Goal: Transaction & Acquisition: Subscribe to service/newsletter

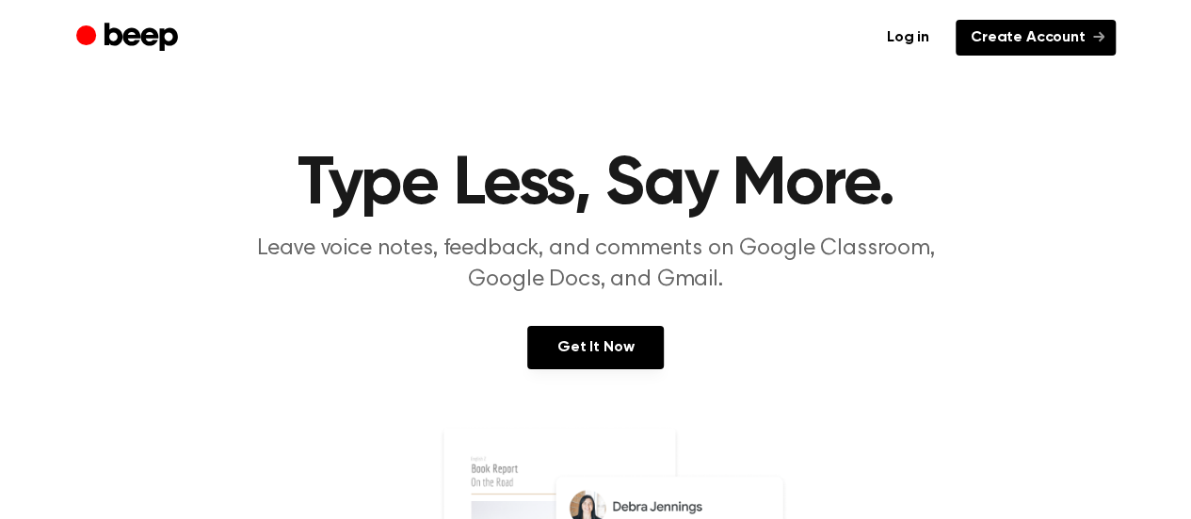
click at [993, 40] on link "Create Account" at bounding box center [1036, 38] width 160 height 36
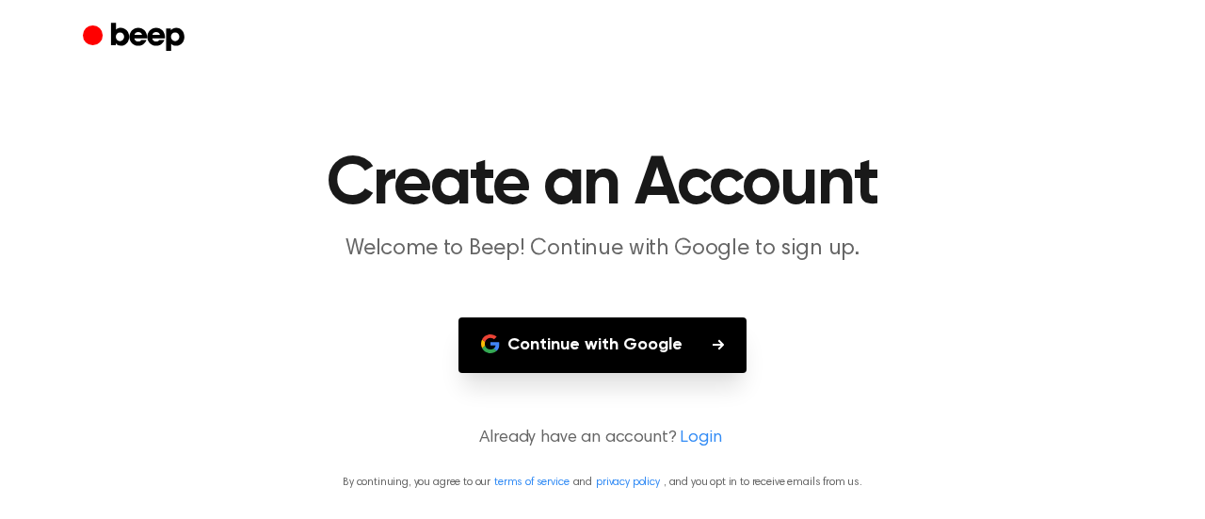
click at [510, 339] on button "Continue with Google" at bounding box center [603, 345] width 288 height 56
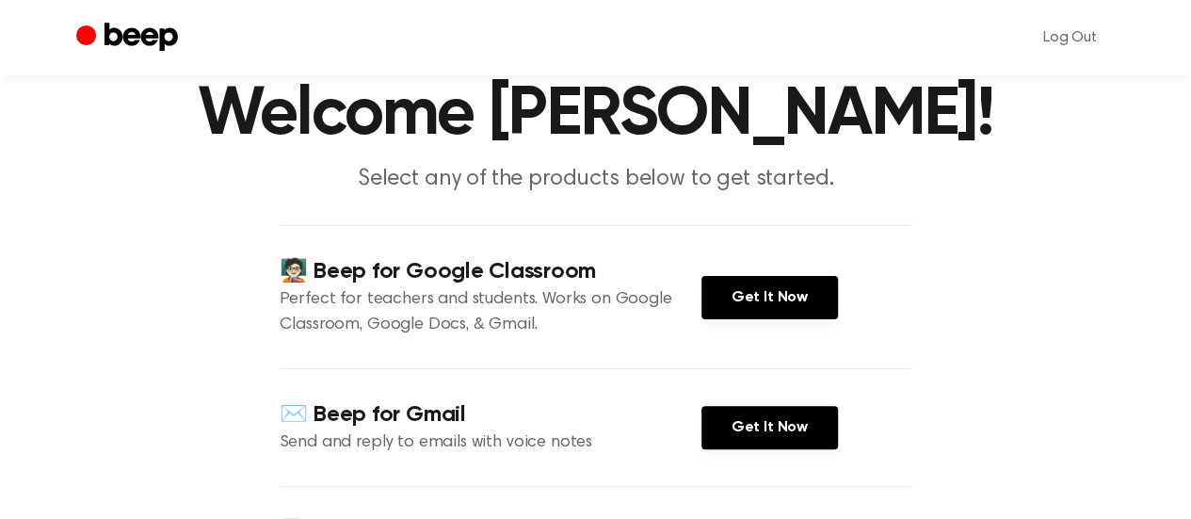
scroll to position [69, 0]
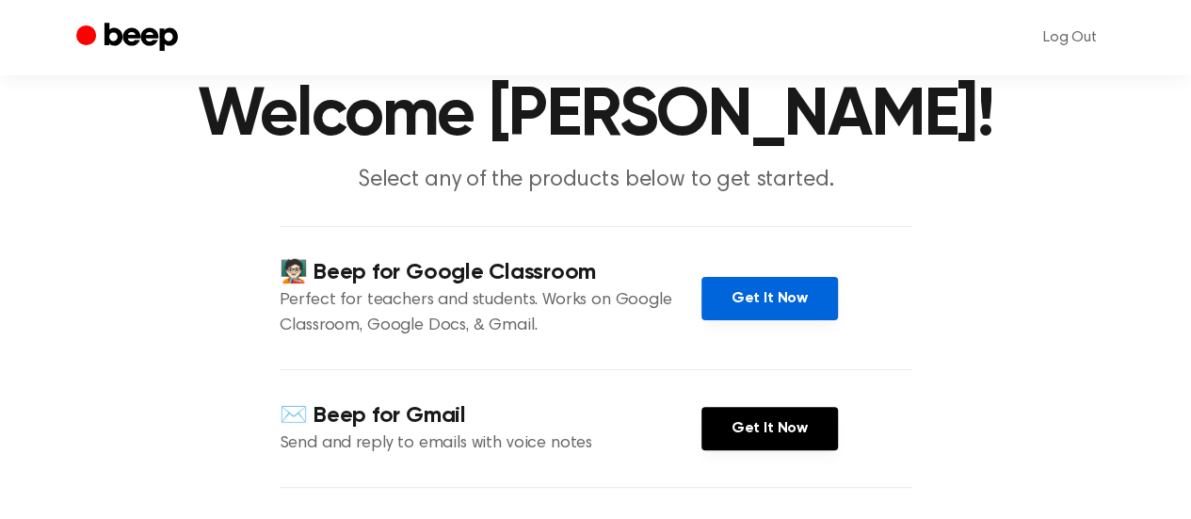
click at [733, 293] on link "Get It Now" at bounding box center [770, 298] width 137 height 43
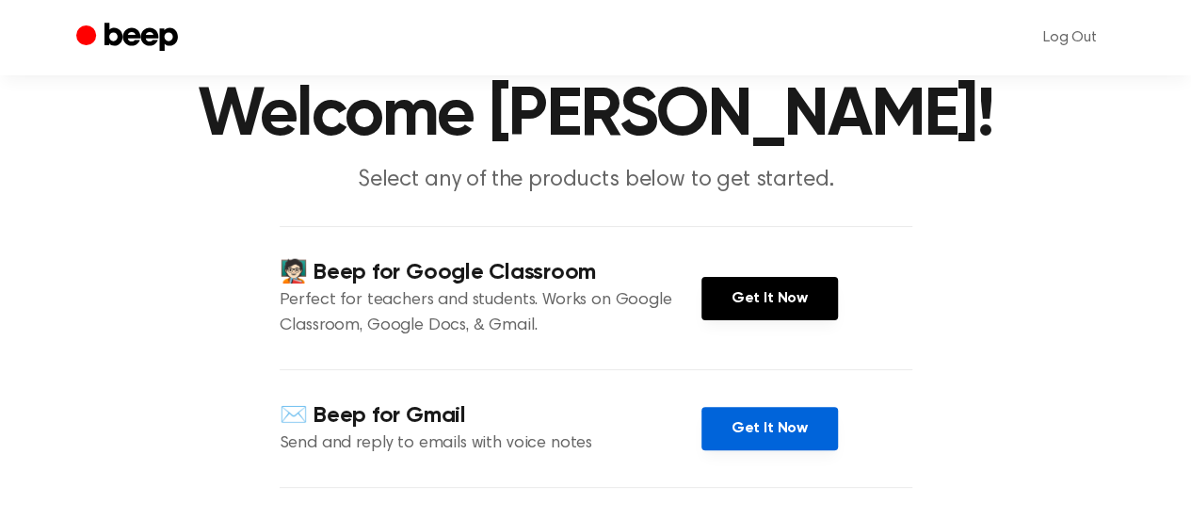
click at [742, 425] on link "Get It Now" at bounding box center [770, 428] width 137 height 43
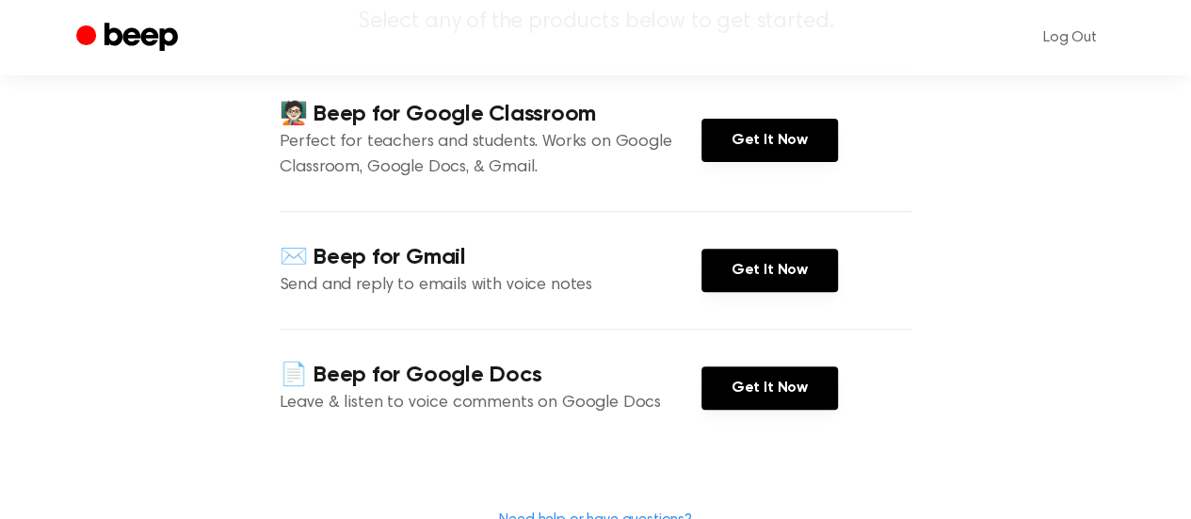
scroll to position [228, 0]
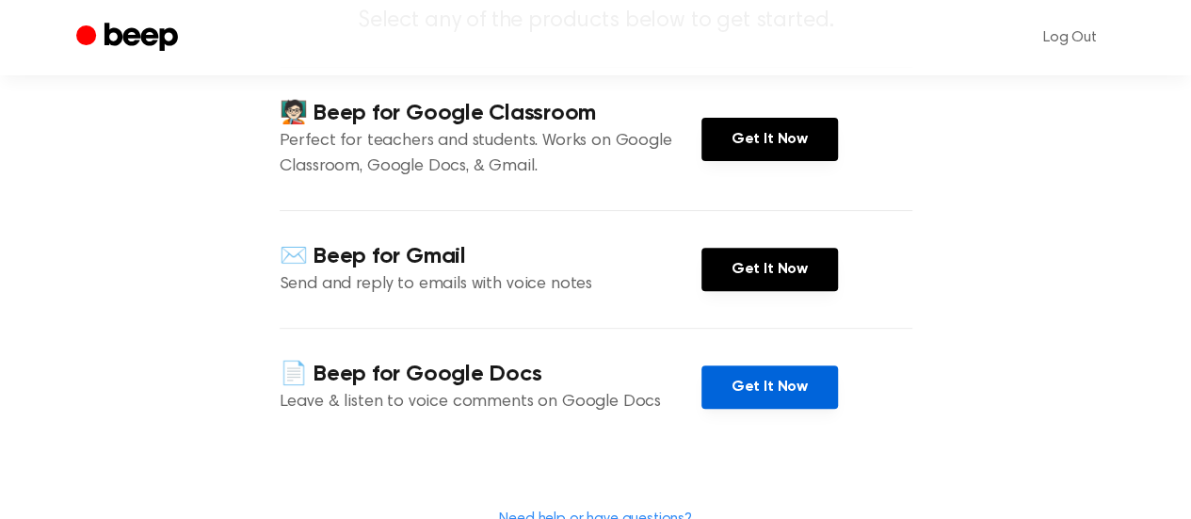
click at [784, 396] on link "Get It Now" at bounding box center [770, 386] width 137 height 43
